Goal: Information Seeking & Learning: Find specific fact

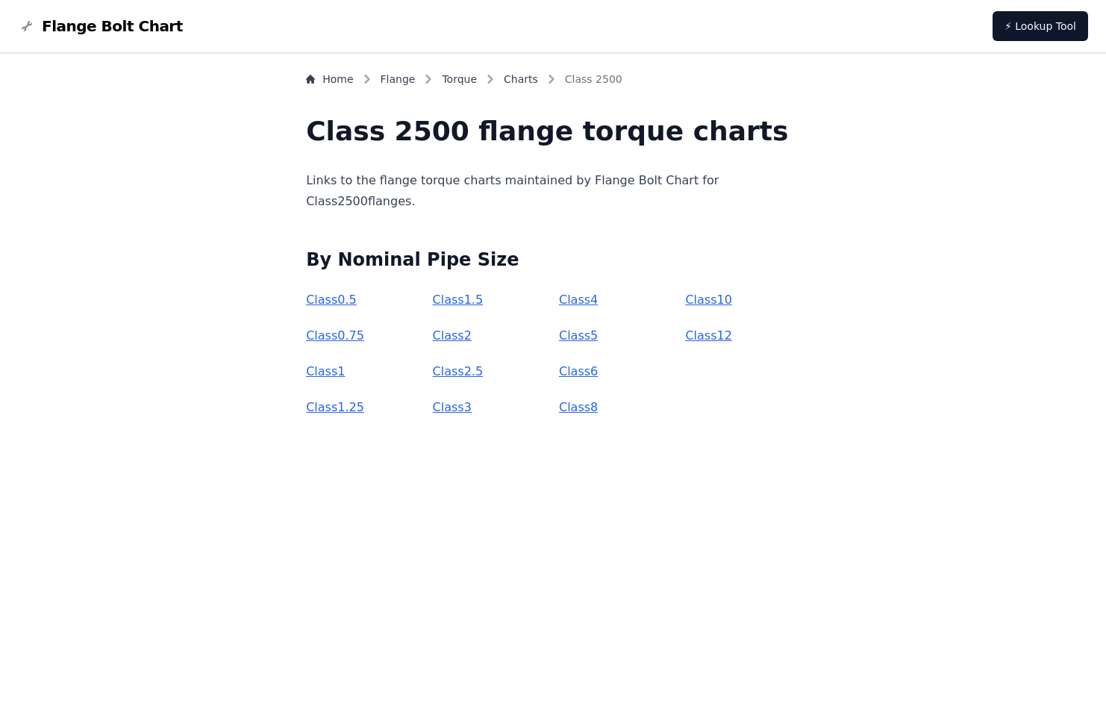
click at [690, 334] on link "Class 12" at bounding box center [708, 335] width 46 height 14
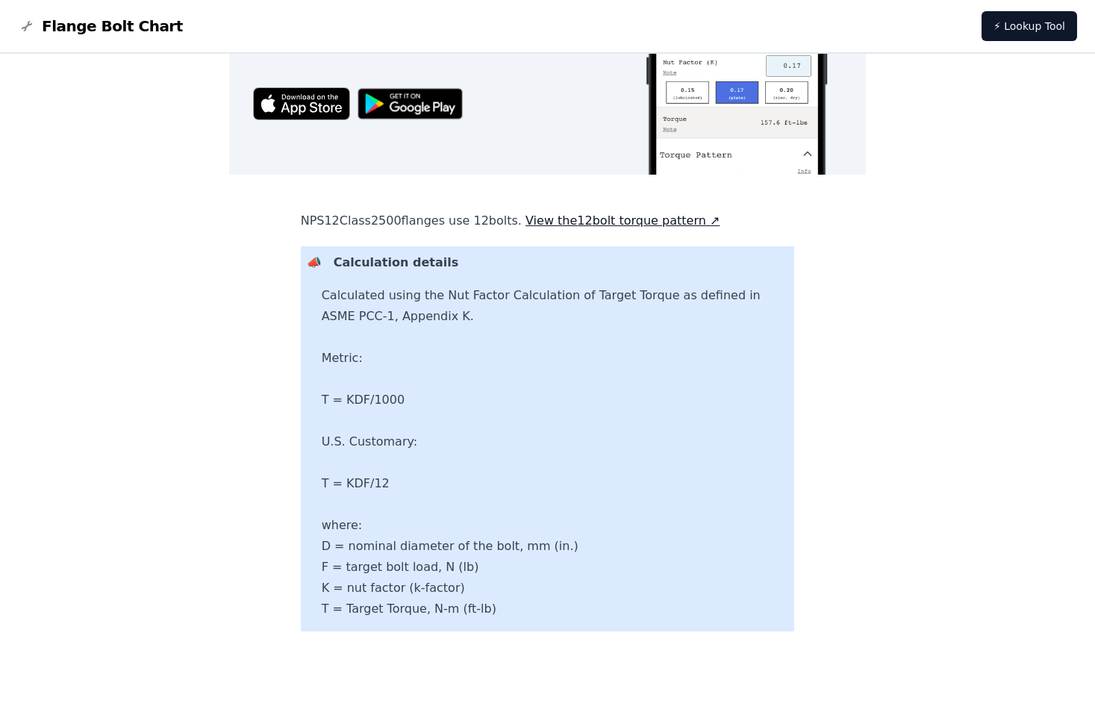
scroll to position [648, 0]
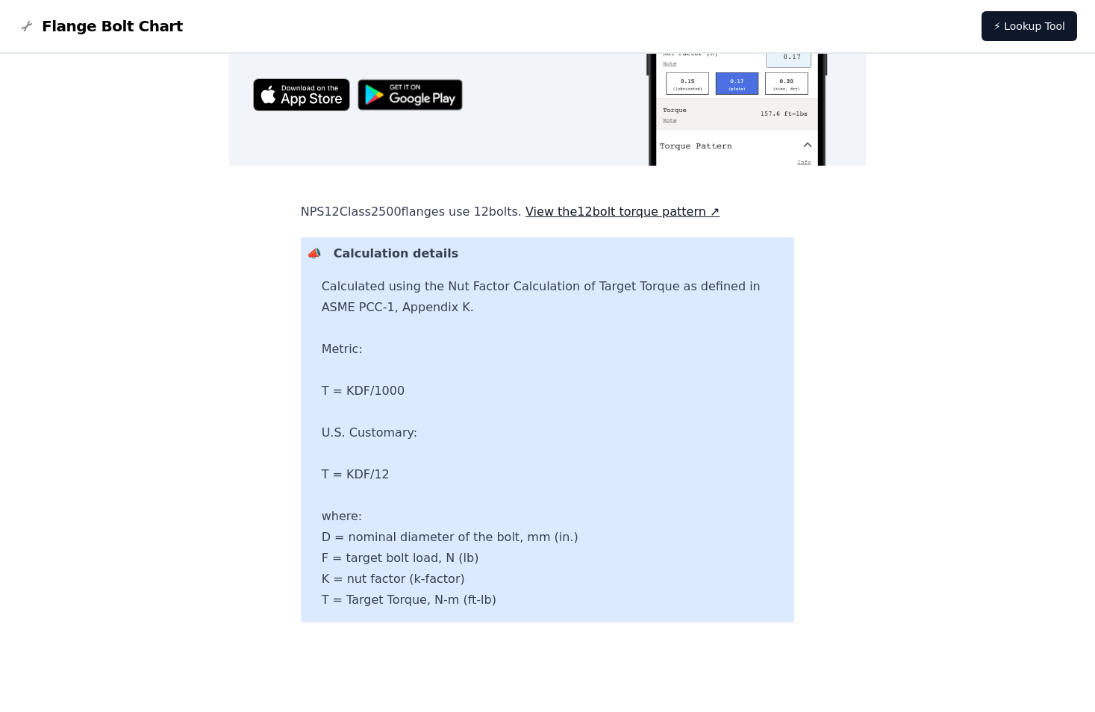
click at [569, 246] on p "Calculation details" at bounding box center [561, 253] width 455 height 21
click at [372, 254] on div "Calculation details Calculated using the Nut Factor Calculation of Target Torqu…" at bounding box center [555, 426] width 467 height 367
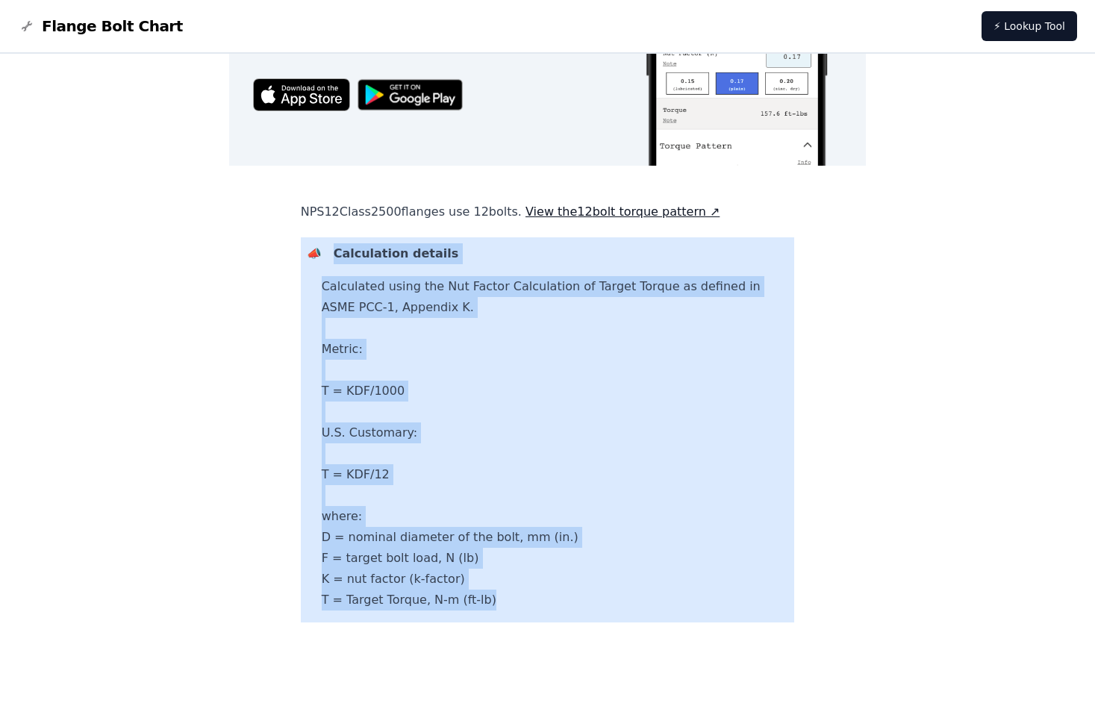
drag, startPoint x: 373, startPoint y: 252, endPoint x: 618, endPoint y: 597, distance: 423.5
click at [618, 597] on div "Calculation details Calculated using the Nut Factor Calculation of Target Torqu…" at bounding box center [555, 426] width 467 height 367
copy div "Calculation details Calculated using the Nut Factor Calculation of Target Torqu…"
